Goal: Task Accomplishment & Management: Complete application form

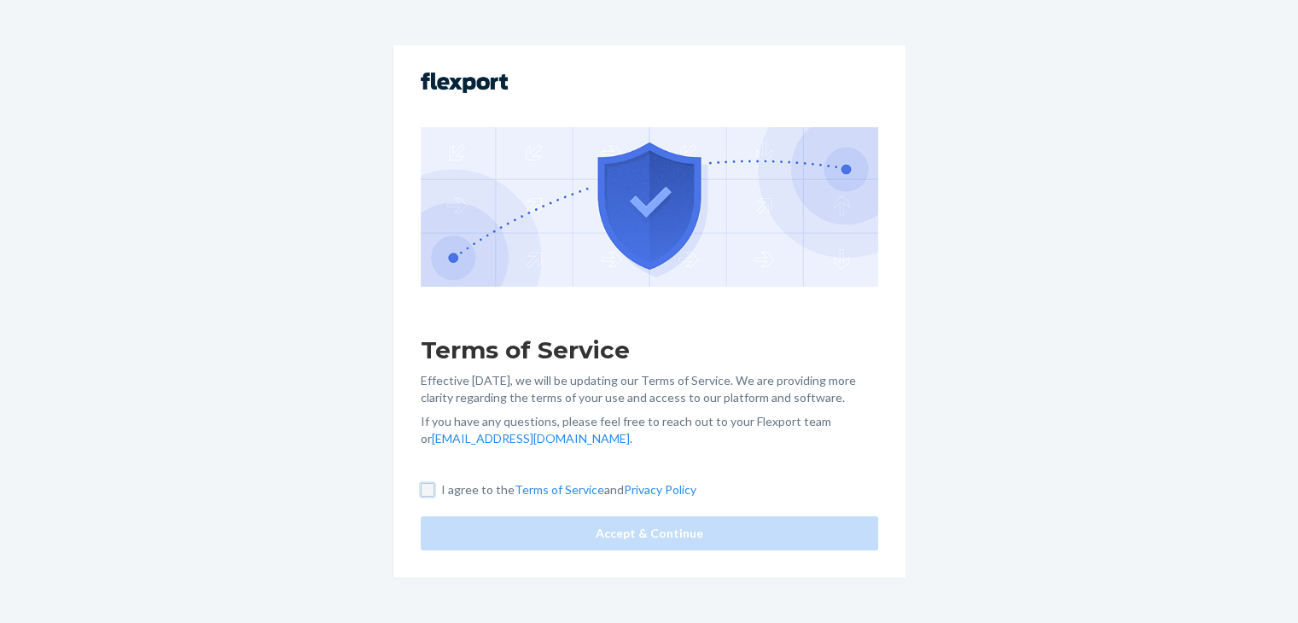
click at [427, 492] on input "I agree to the Terms of Service and Privacy Policy" at bounding box center [428, 490] width 14 height 14
checkbox input "true"
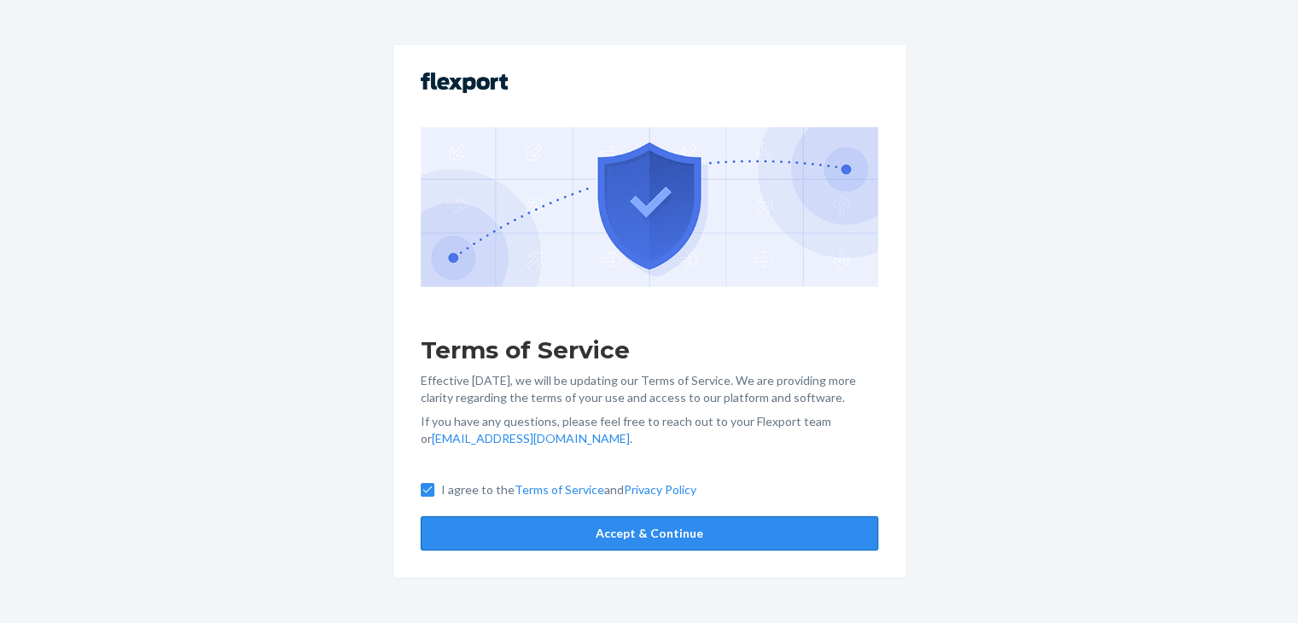
click at [447, 520] on div "Terms of Service Effective [DATE], we will be updating our Terms of Service. We…" at bounding box center [649, 310] width 512 height 531
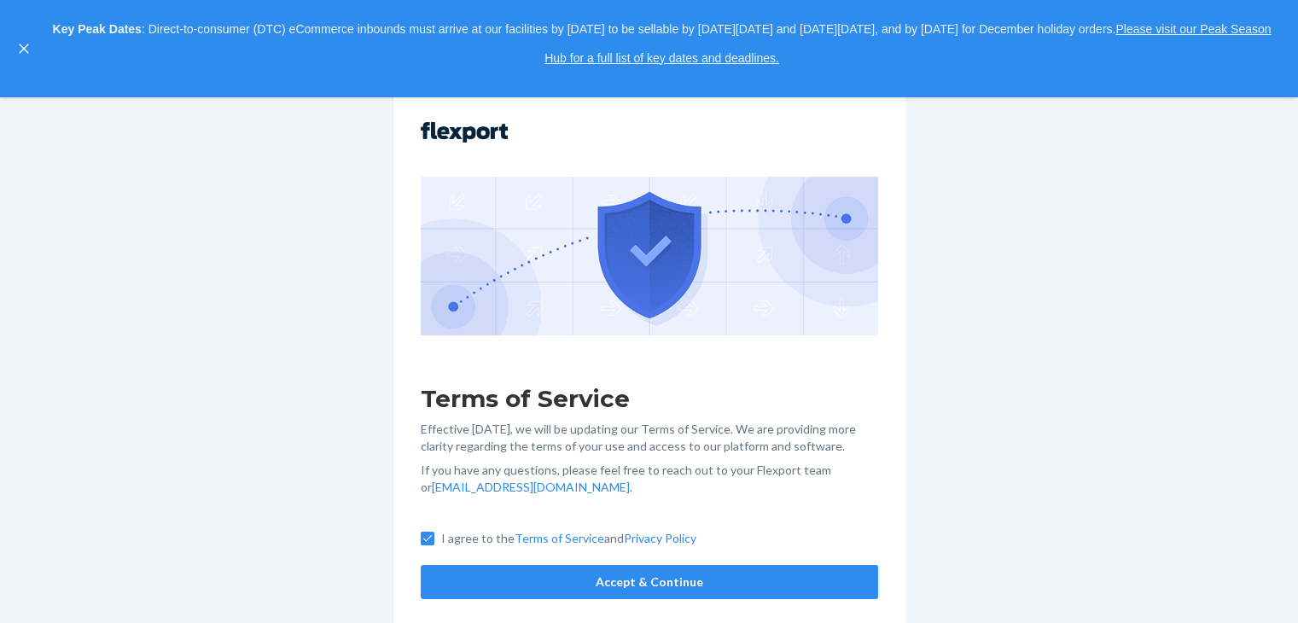
scroll to position [85, 0]
click at [530, 579] on button "Accept & Continue" at bounding box center [649, 582] width 457 height 34
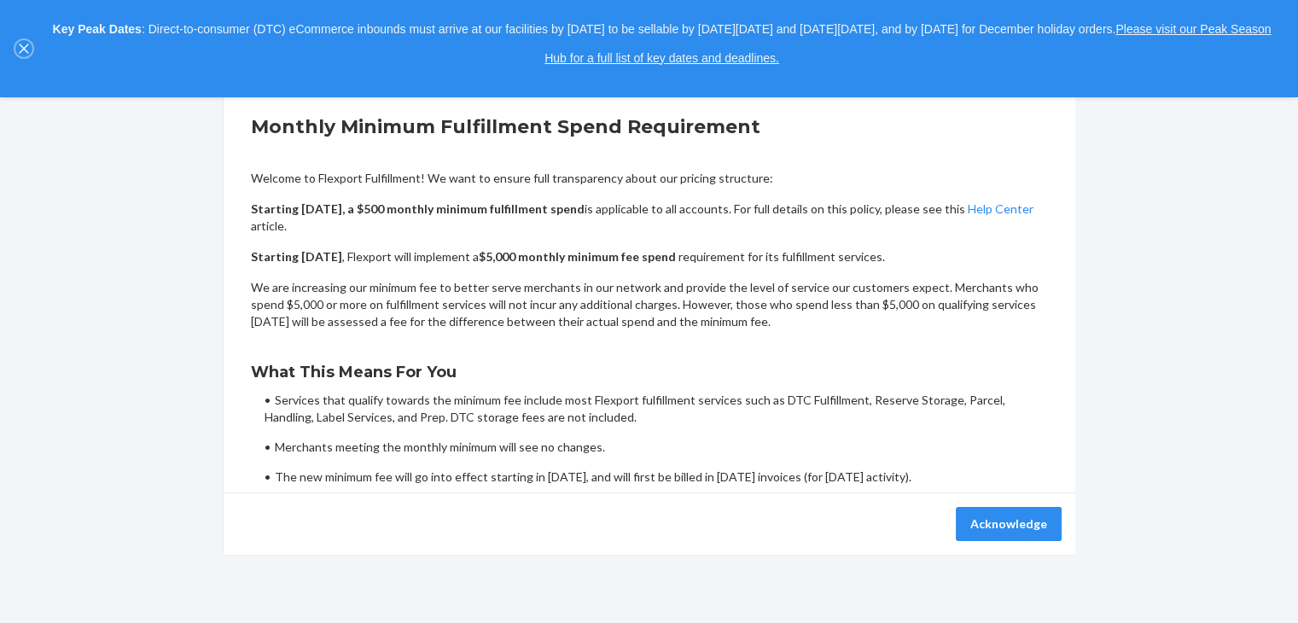
click at [24, 49] on icon "close," at bounding box center [23, 48] width 9 height 9
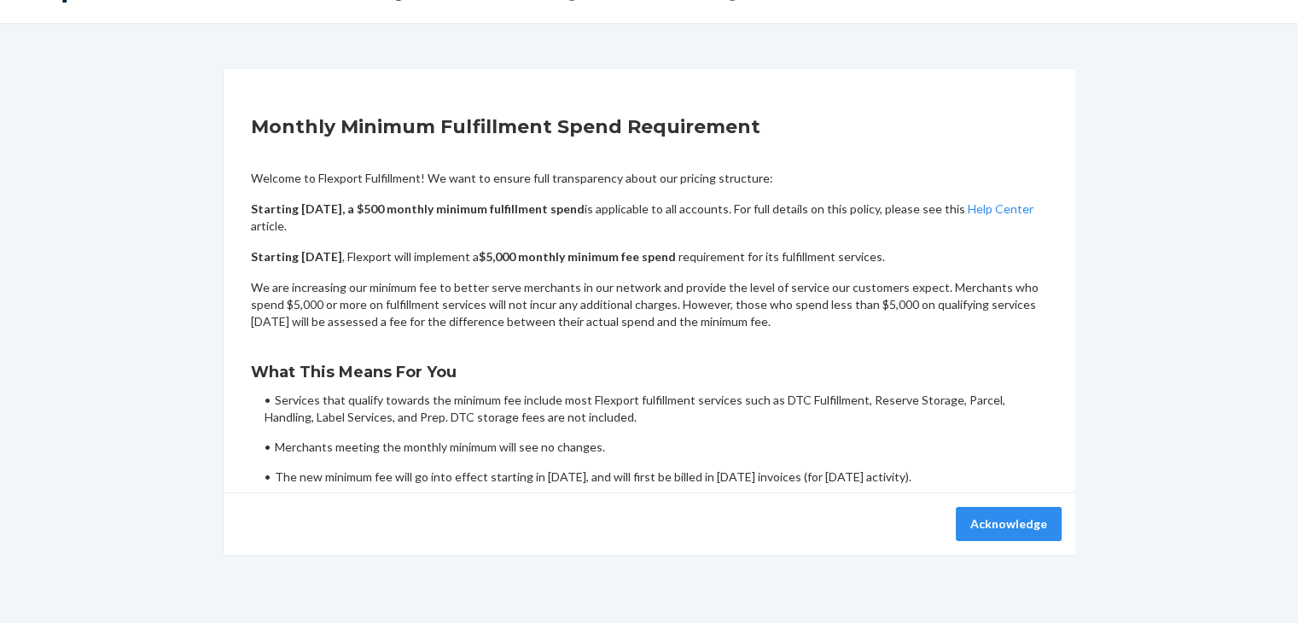
scroll to position [38, 0]
click at [1037, 526] on button "Acknowledge" at bounding box center [1008, 524] width 106 height 34
